Goal: Information Seeking & Learning: Learn about a topic

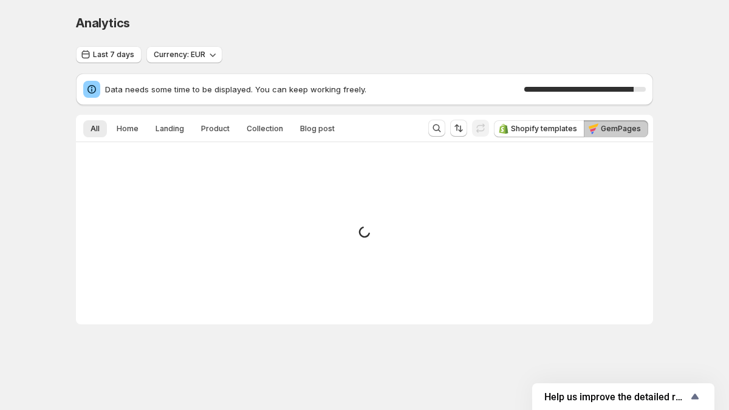
click at [556, 32] on div "Analytics. This page is ready Analytics" at bounding box center [364, 23] width 577 height 46
